Goal: Communication & Community: Answer question/provide support

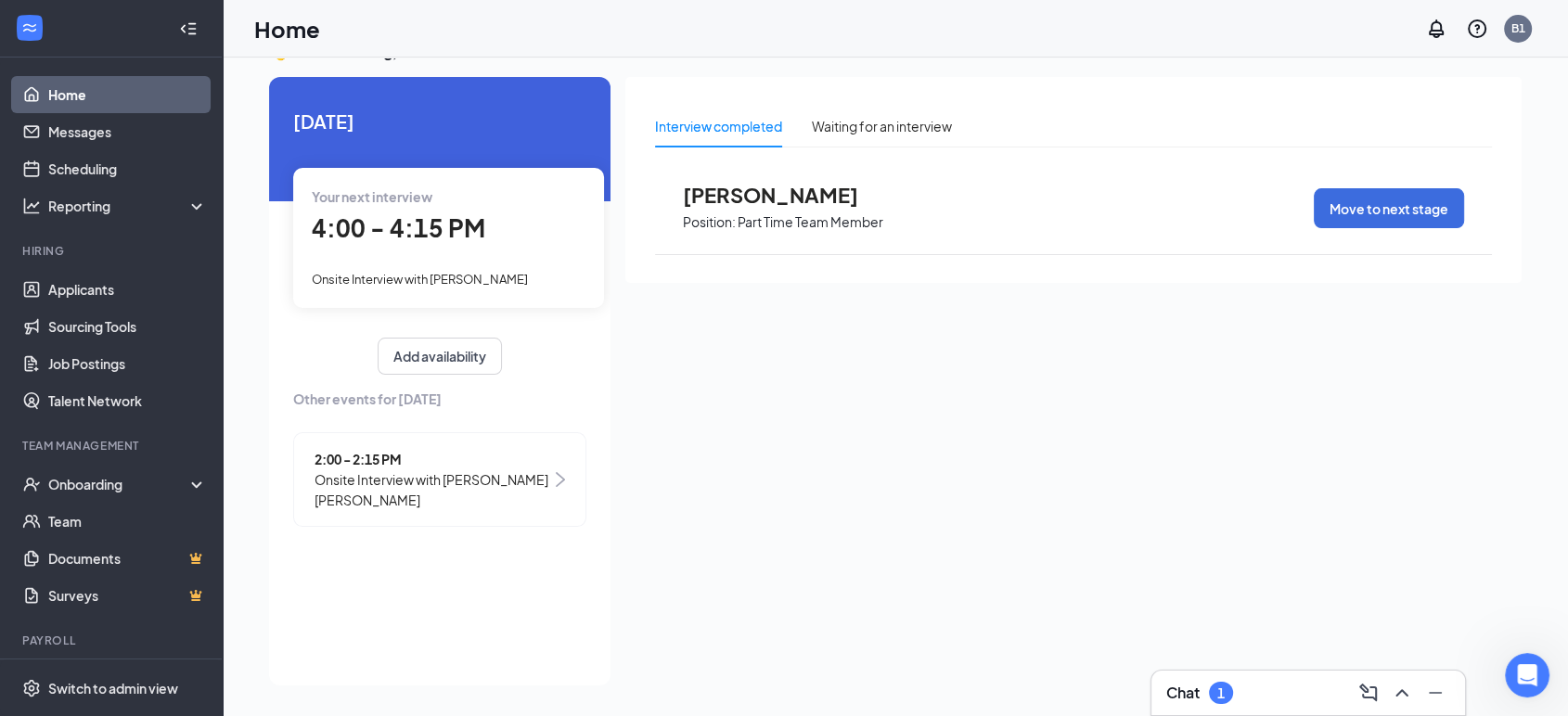
click at [1330, 694] on div "Chat 1" at bounding box center [1308, 694] width 284 height 30
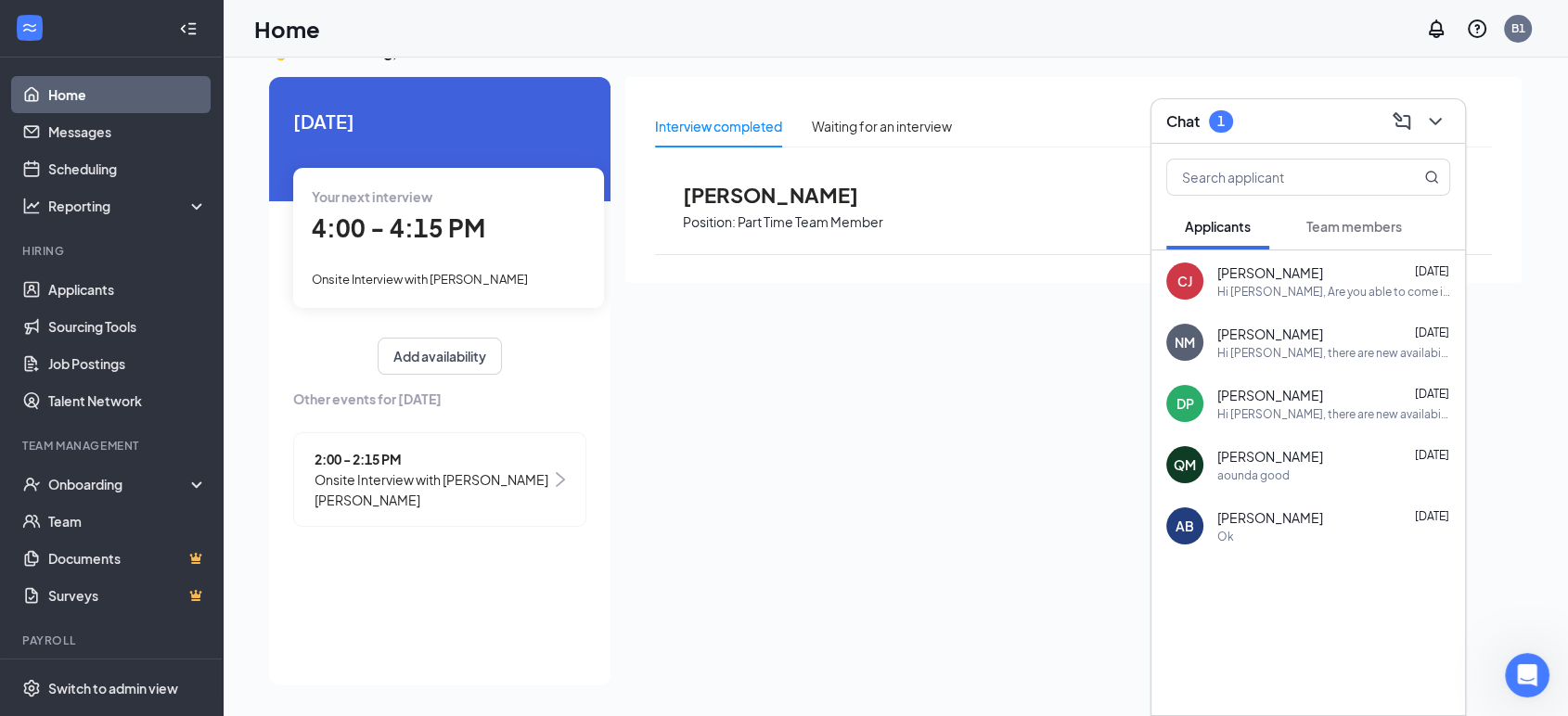
click at [1222, 120] on div "1" at bounding box center [1221, 120] width 7 height 16
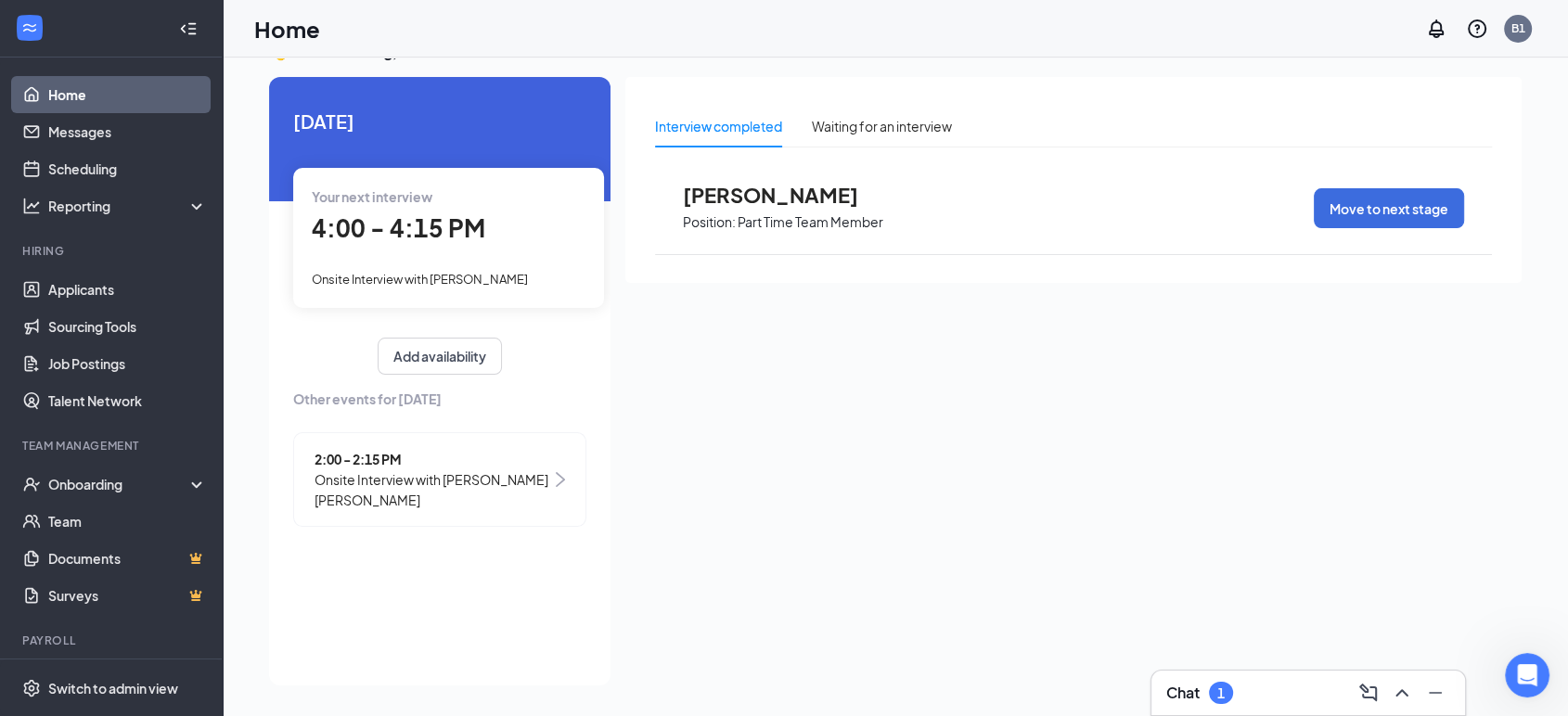
click at [1218, 694] on div "1" at bounding box center [1221, 694] width 7 height 16
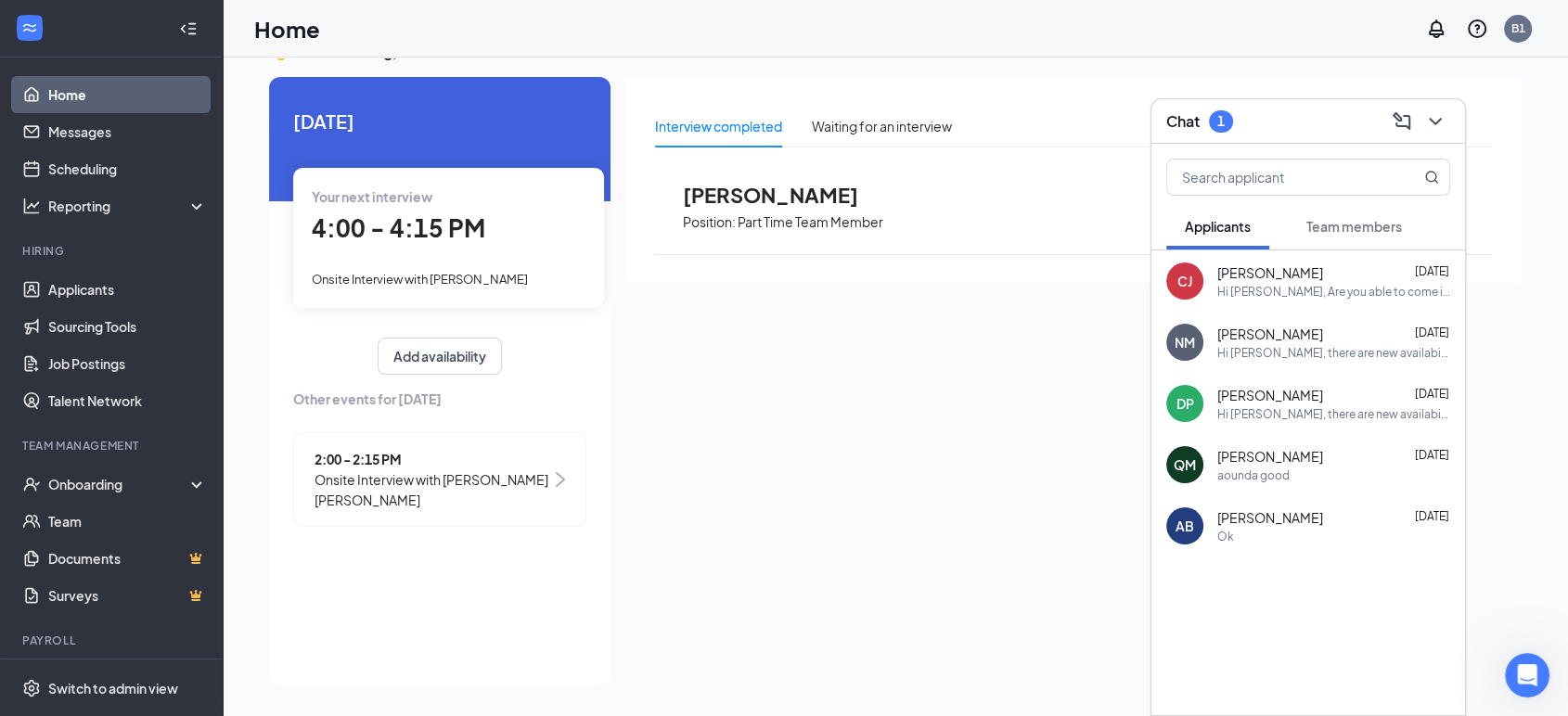
click at [1343, 226] on span "Team members" at bounding box center [1354, 227] width 95 height 17
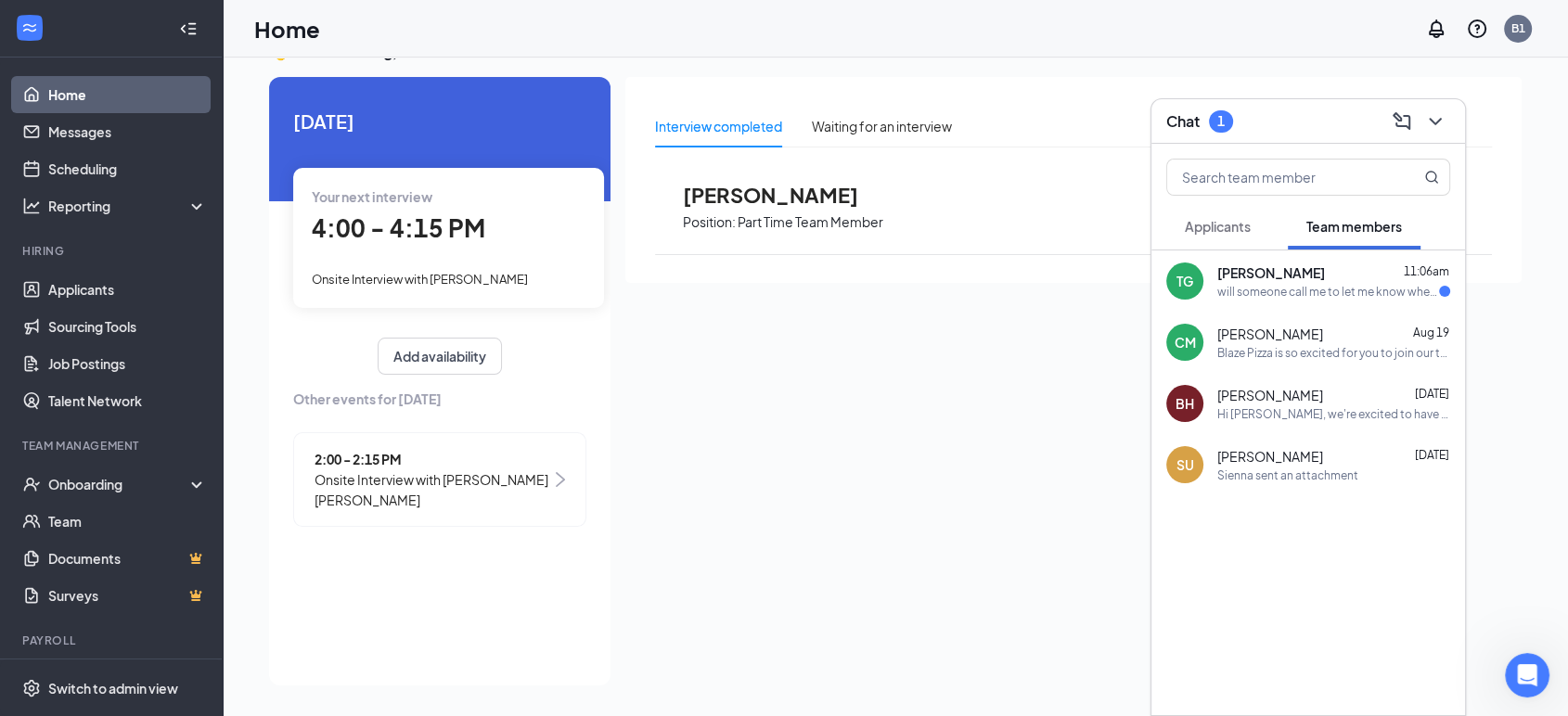
click at [1264, 289] on div "will someone call me to let me know when to come into work?" at bounding box center [1328, 291] width 222 height 16
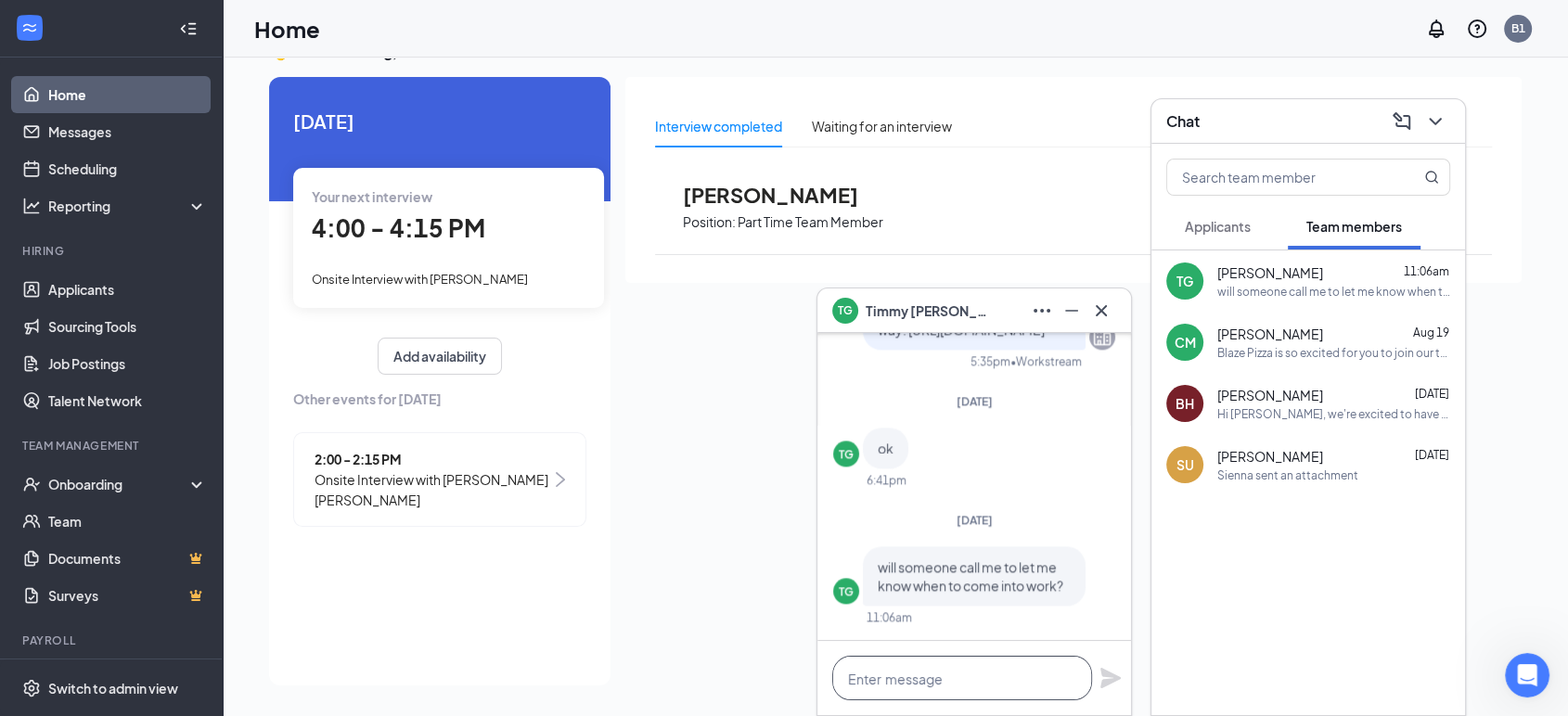
click at [1025, 687] on textarea at bounding box center [962, 679] width 259 height 45
type textarea "H"
type textarea "Y"
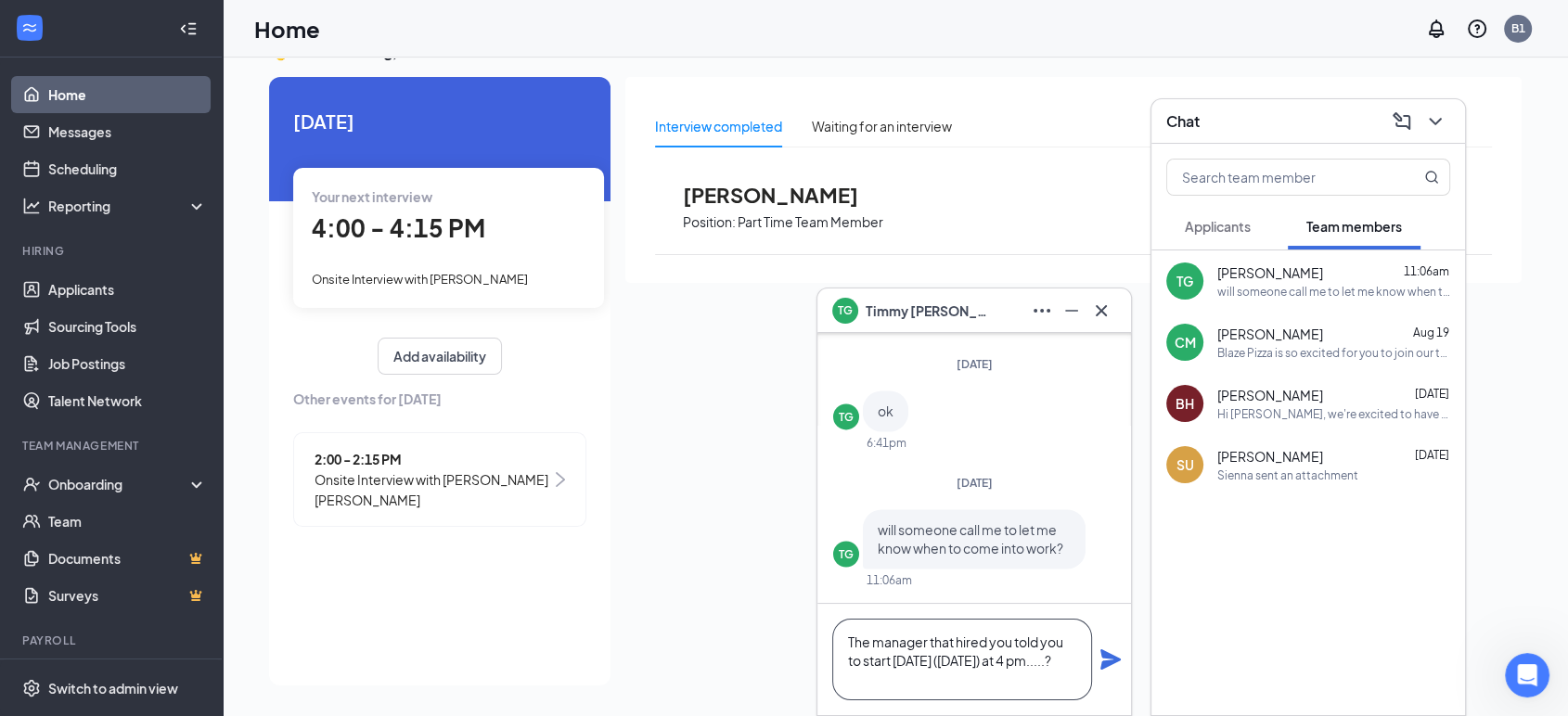
type textarea "The manager that hired you told you to start [DATE] ([DATE]) at 4 pm.....?"
click at [1111, 657] on icon "Plane" at bounding box center [1111, 660] width 21 height 21
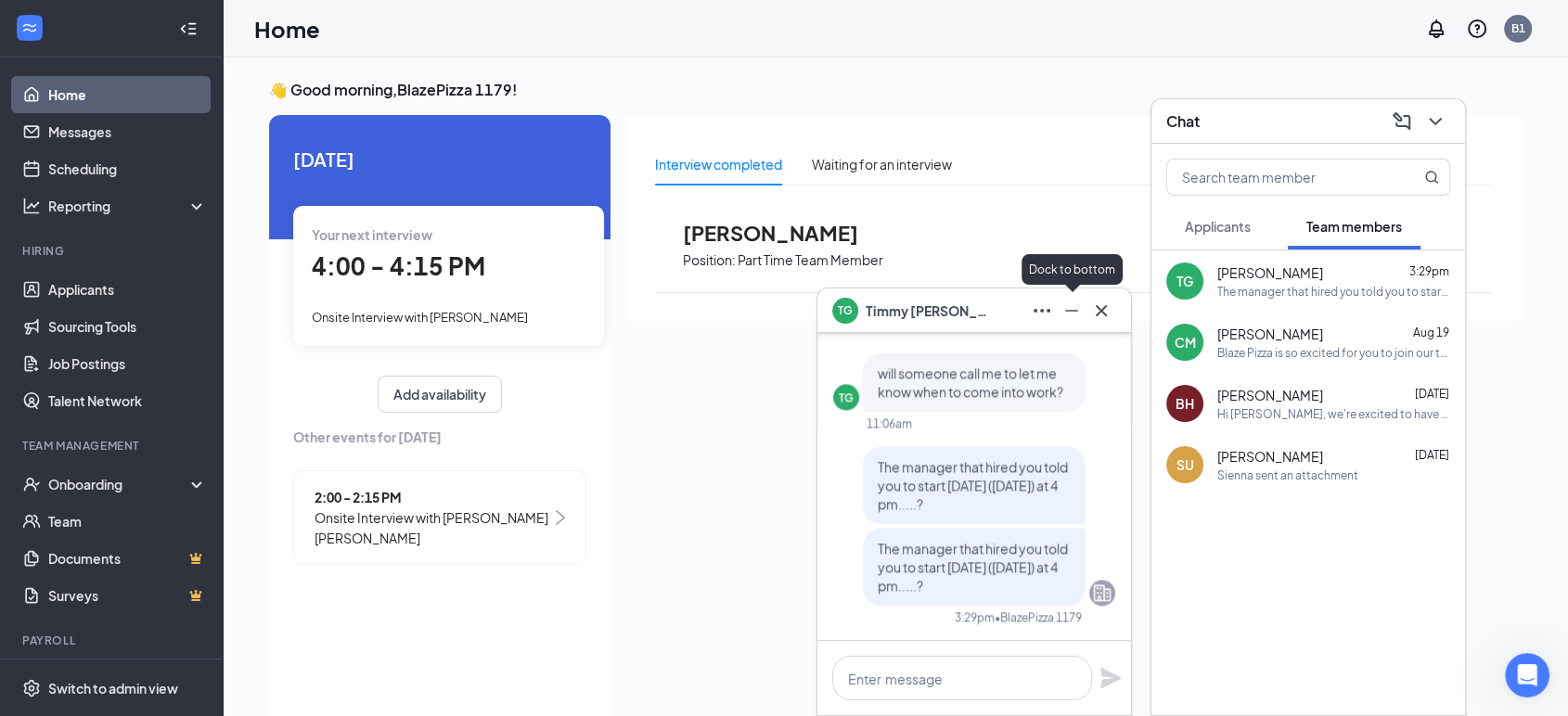
click at [1076, 308] on icon "Minimize" at bounding box center [1071, 311] width 22 height 22
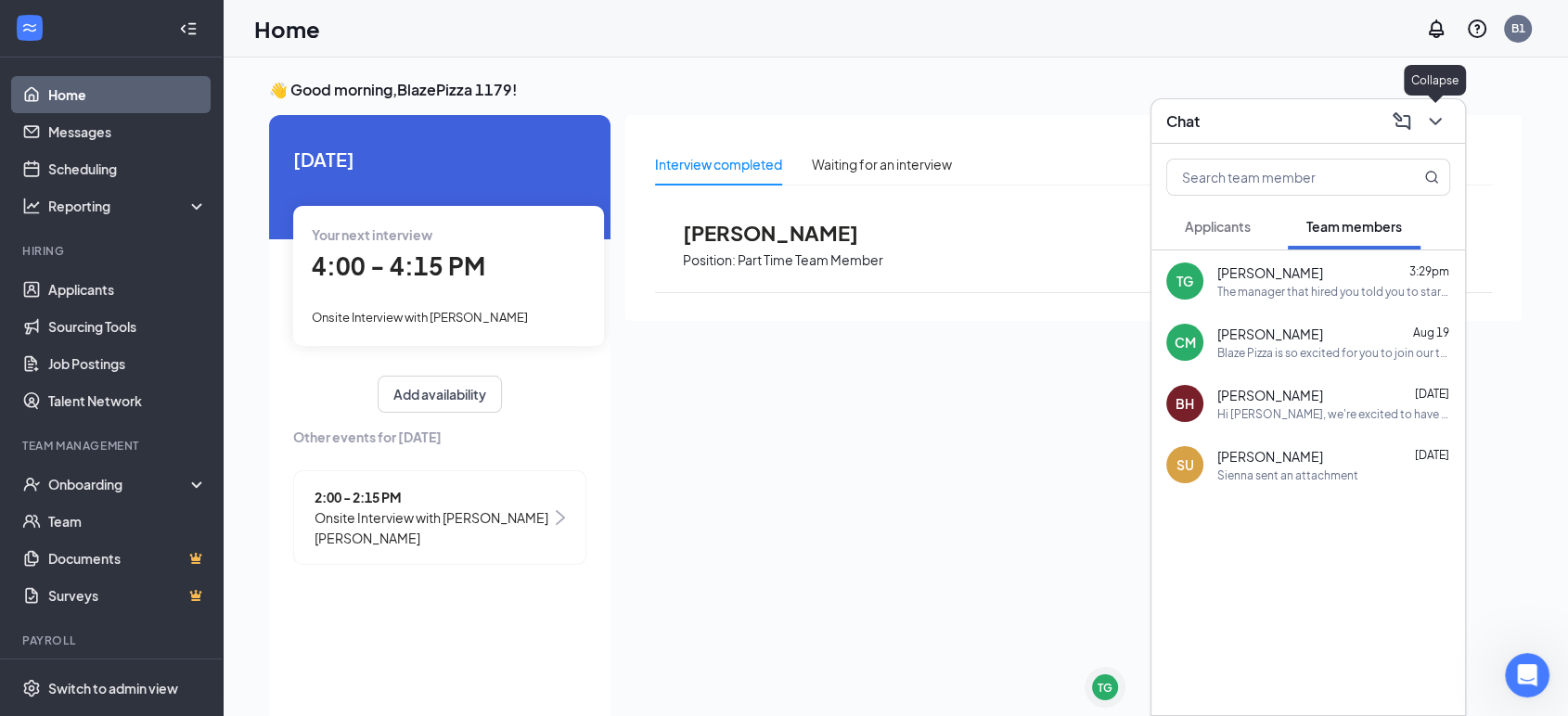
click at [1428, 119] on icon "ChevronDown" at bounding box center [1435, 121] width 22 height 22
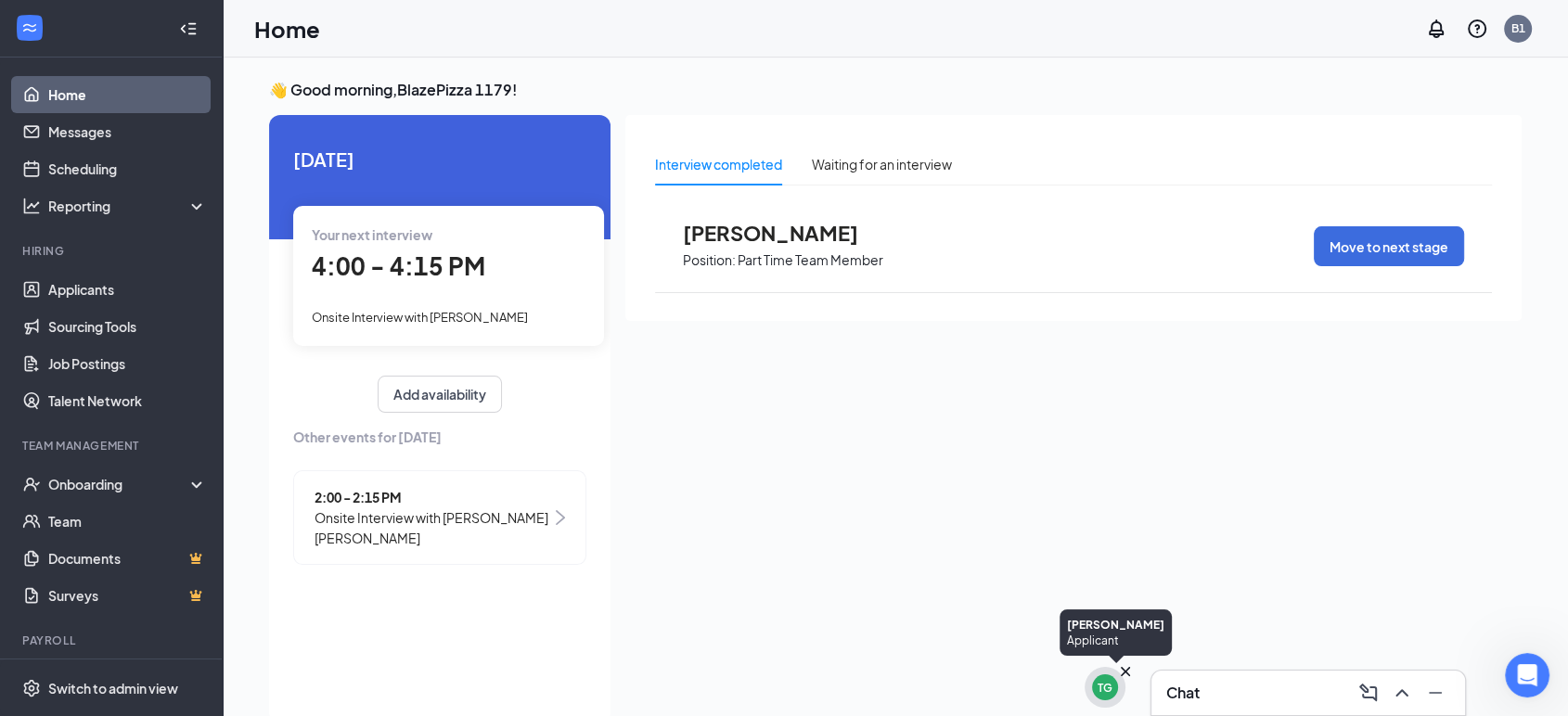
click at [1101, 692] on div "TG" at bounding box center [1105, 688] width 15 height 16
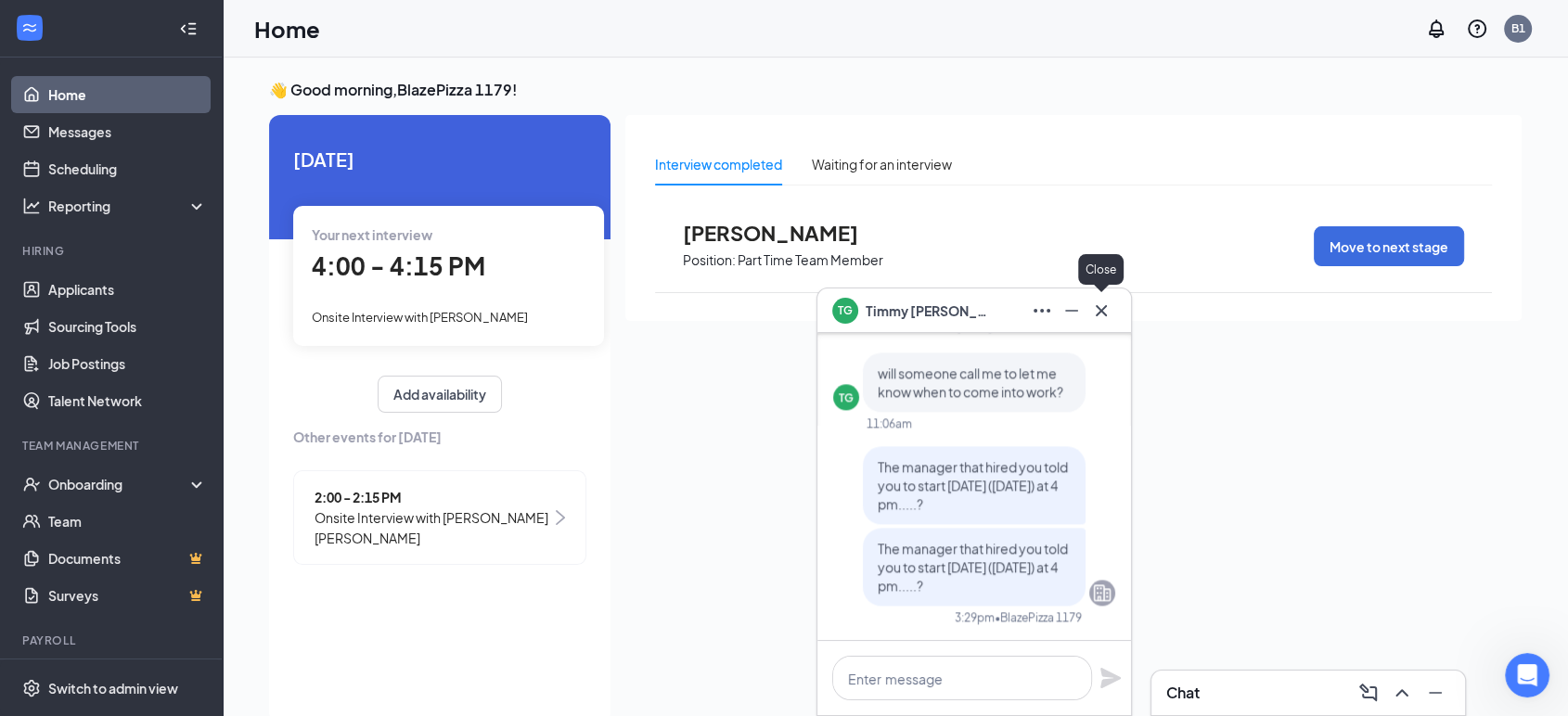
click at [1107, 310] on icon "Cross" at bounding box center [1101, 311] width 22 height 22
